Goal: Task Accomplishment & Management: Manage account settings

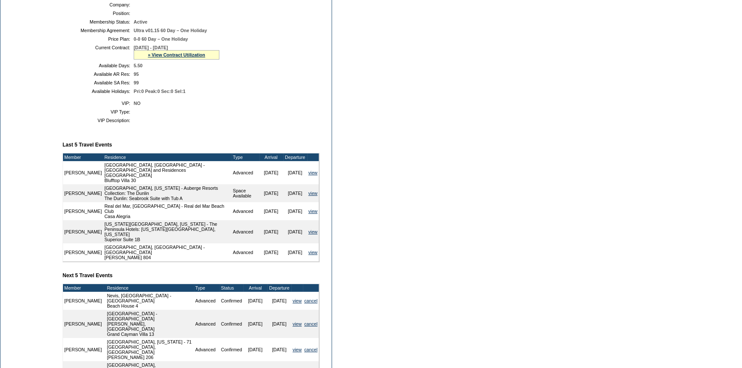
scroll to position [233, 0]
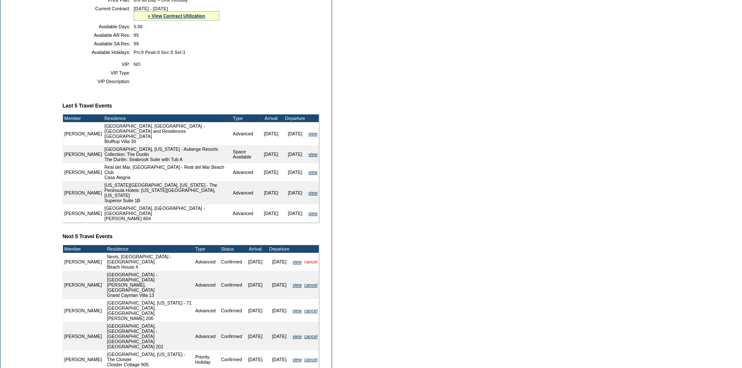
click at [311, 259] on link "cancel" at bounding box center [310, 261] width 13 height 5
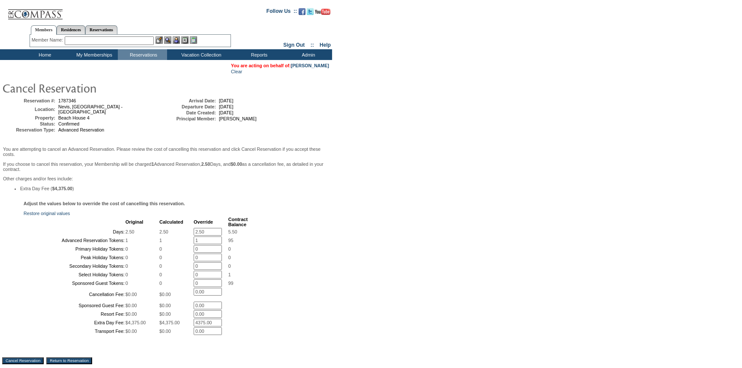
drag, startPoint x: 205, startPoint y: 229, endPoint x: 176, endPoint y: 226, distance: 28.8
click at [176, 226] on tbody "Original Calculated Override Contract Balance Days: 2.50 2.50 2.50 * 5.50 Advan…" at bounding box center [135, 276] width 223 height 118
type input "0"
click at [196, 261] on input "0" at bounding box center [208, 258] width 28 height 8
click at [176, 244] on tr "Advanced Reservation Tokens: 1 1 1 * 95" at bounding box center [135, 240] width 223 height 8
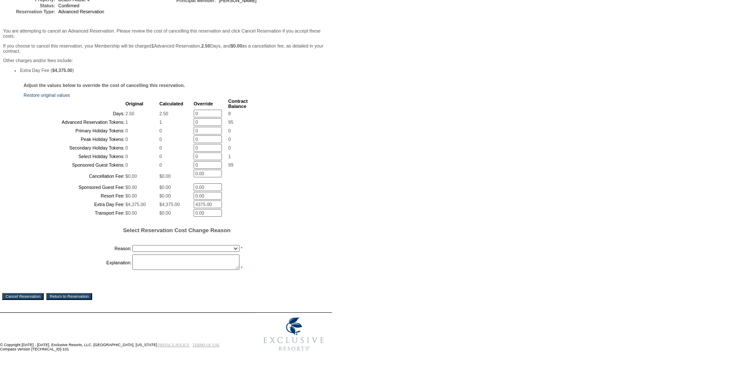
scroll to position [180, 0]
type input "0"
click at [204, 246] on select "Creating Continuous Stay Days Booked After Cancellation Experiential / Hotel / …" at bounding box center [185, 248] width 107 height 7
select select "1048"
click at [132, 245] on select "Creating Continuous Stay Days Booked After Cancellation Experiential / Hotel / …" at bounding box center [185, 248] width 107 height 7
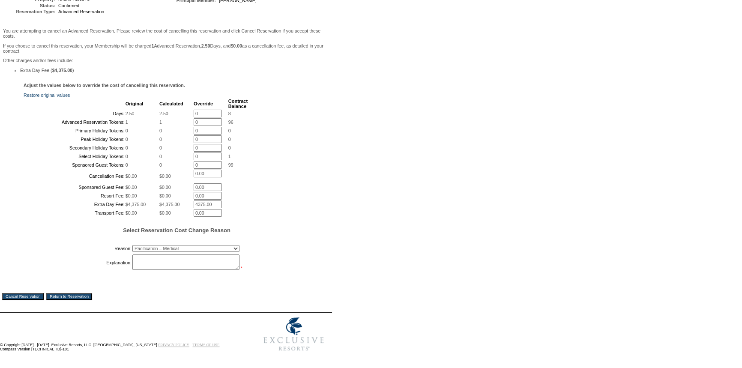
click at [152, 261] on textarea at bounding box center [185, 261] width 107 height 15
type textarea "[PERSON_NAME] and [PERSON_NAME] have to cancel this trip due to a death in the …"
click at [31, 295] on input "Cancel Reservation" at bounding box center [23, 296] width 42 height 7
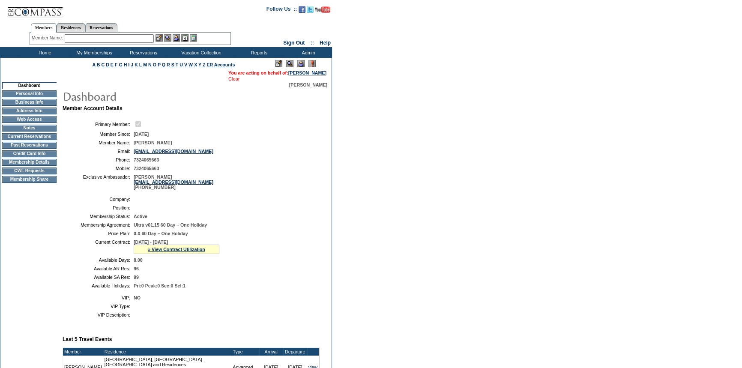
click at [228, 80] on link "Clear" at bounding box center [233, 78] width 11 height 5
